Goal: Task Accomplishment & Management: Manage account settings

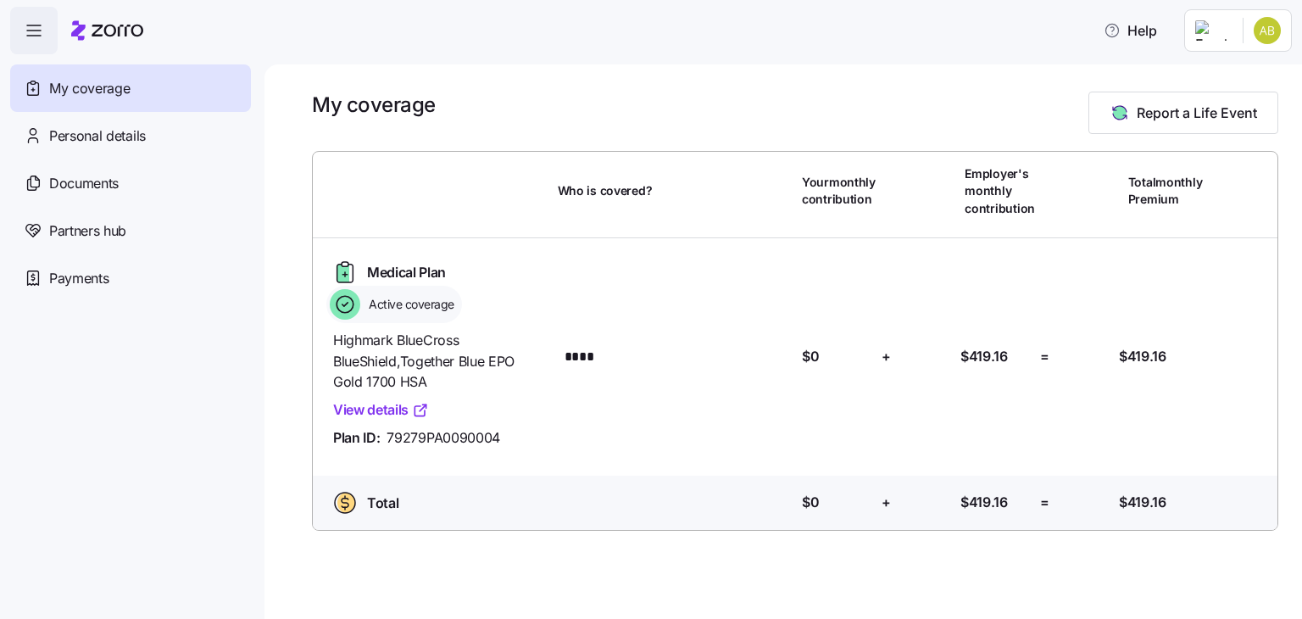
click at [392, 414] on link "View details" at bounding box center [381, 409] width 96 height 21
click at [82, 188] on span "Documents" at bounding box center [83, 183] width 69 height 21
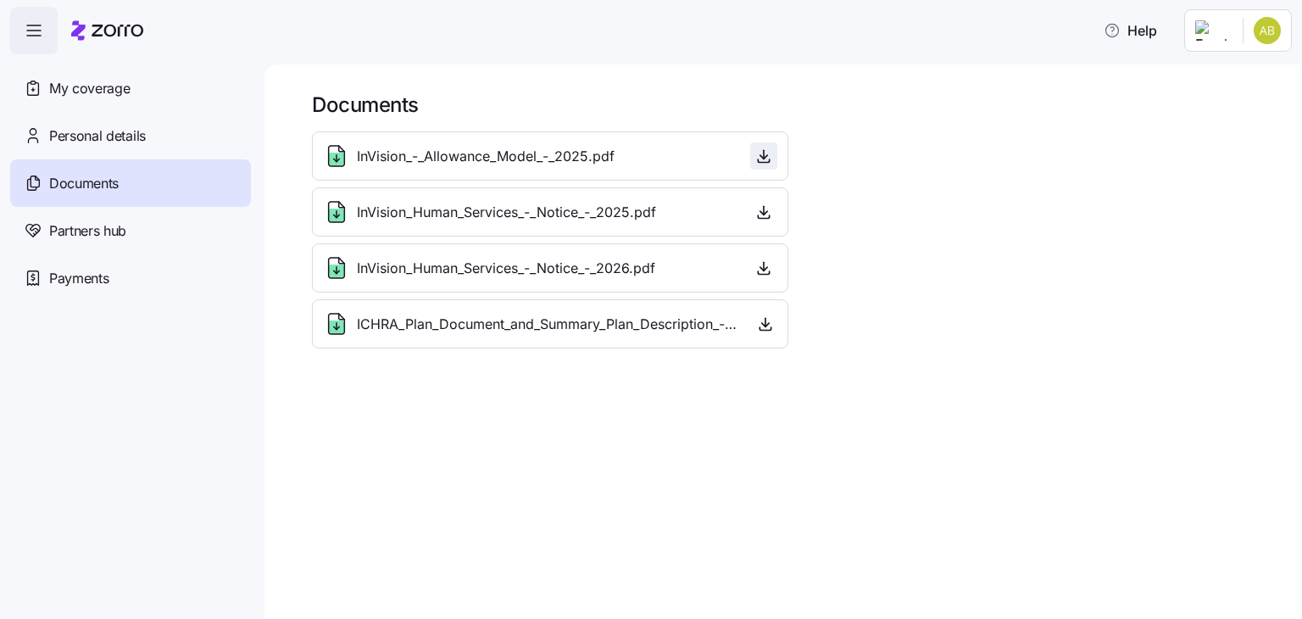
click at [760, 160] on icon "button" at bounding box center [763, 155] width 17 height 17
click at [764, 155] on icon "button" at bounding box center [764, 155] width 0 height 8
click at [759, 220] on span "button" at bounding box center [763, 211] width 25 height 25
click at [768, 323] on icon "button" at bounding box center [764, 324] width 7 height 3
click at [86, 138] on span "Personal details" at bounding box center [97, 135] width 97 height 21
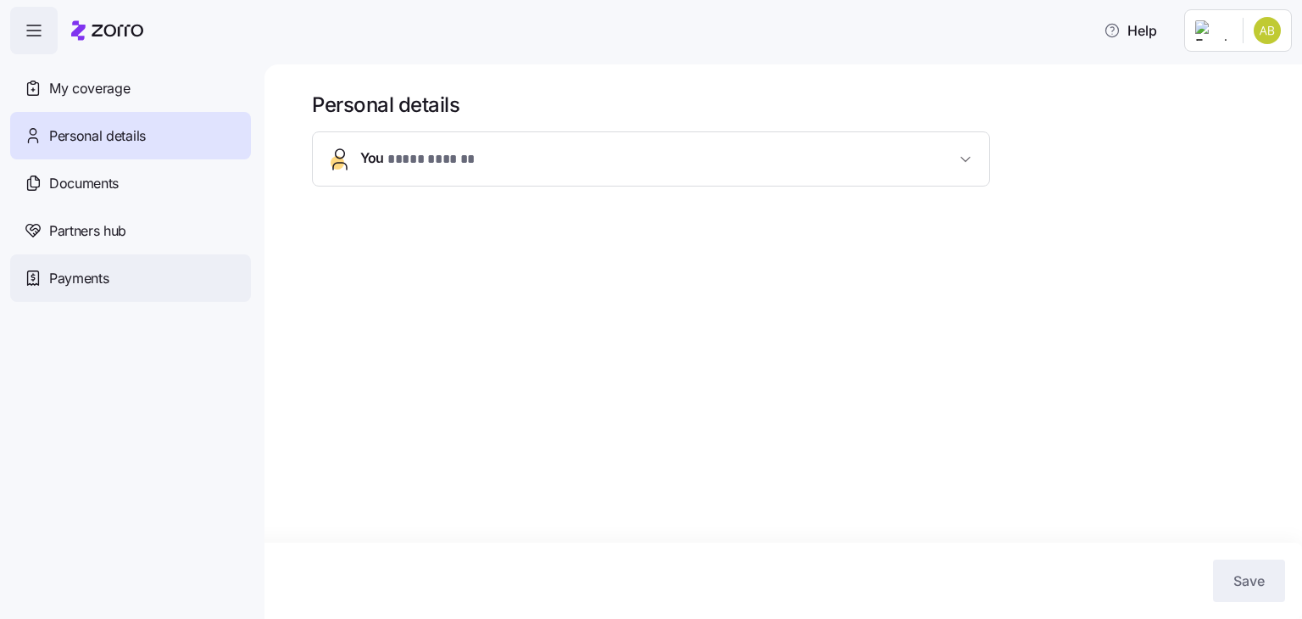
click at [73, 278] on span "Payments" at bounding box center [78, 278] width 59 height 21
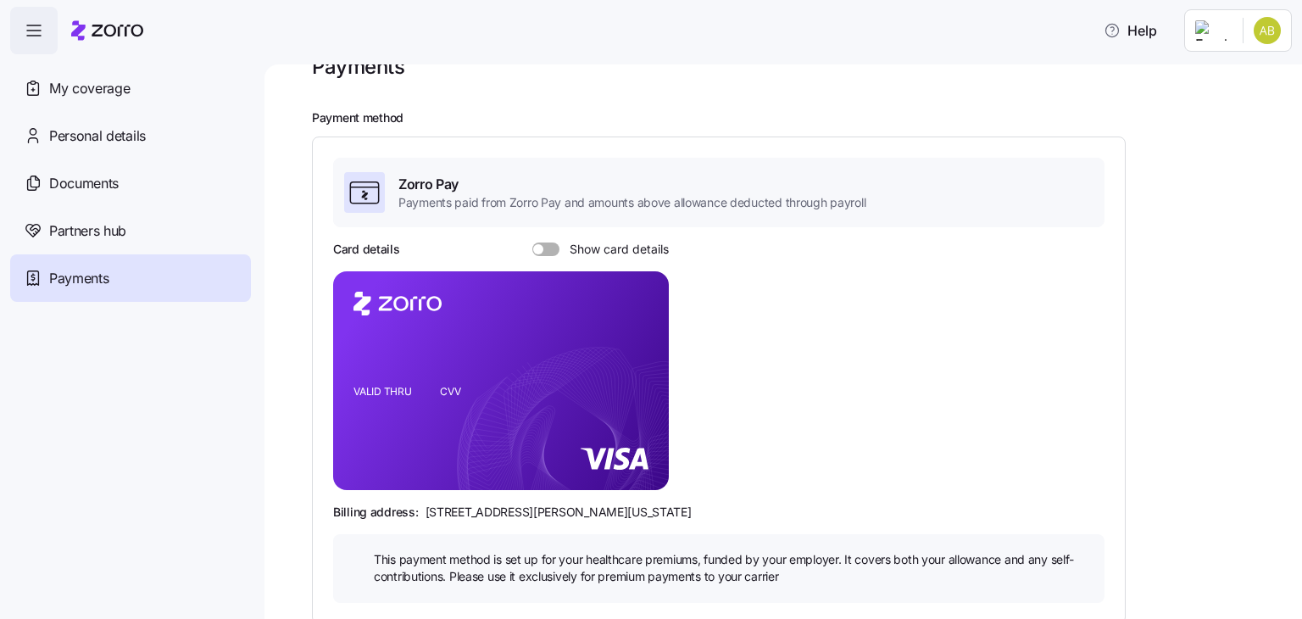
scroll to position [36, 0]
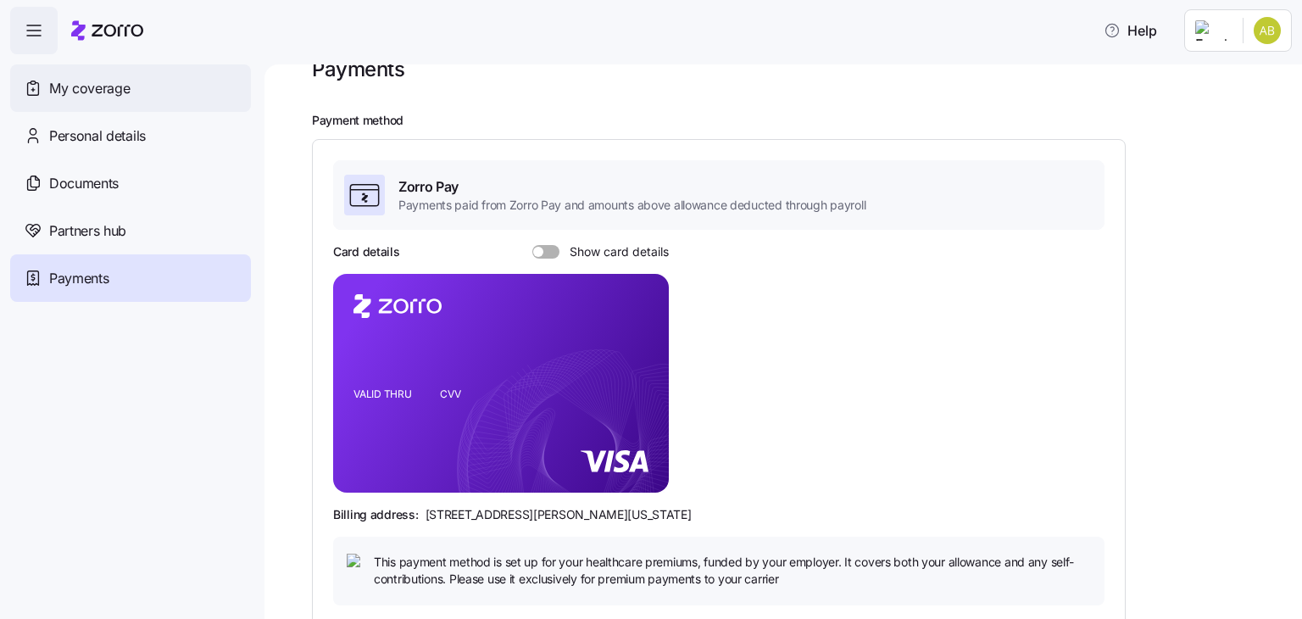
click at [108, 93] on span "My coverage" at bounding box center [89, 88] width 81 height 21
